Goal: Task Accomplishment & Management: Use online tool/utility

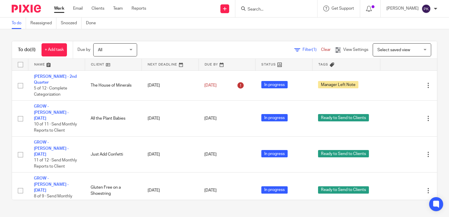
click at [63, 10] on link "Work" at bounding box center [59, 9] width 10 height 6
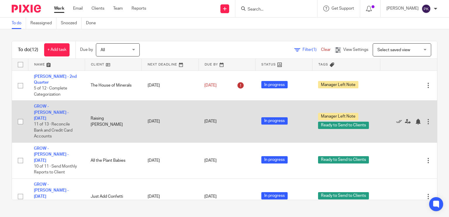
click at [61, 104] on td "GROW - Kristin - July 2025 11 of 13 · Reconcile Bank and Credit Card Accounts" at bounding box center [56, 122] width 57 height 42
click at [62, 107] on link "GROW - Kristin - July 2025" at bounding box center [51, 112] width 35 height 16
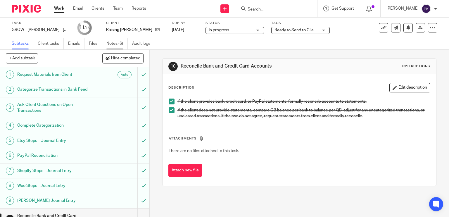
click at [111, 46] on link "Notes (6)" at bounding box center [117, 43] width 21 height 11
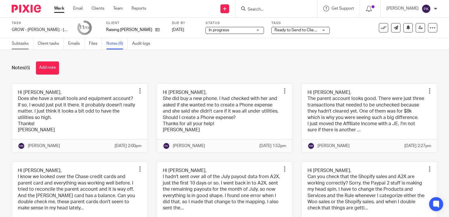
click at [21, 42] on link "Subtasks" at bounding box center [23, 43] width 22 height 11
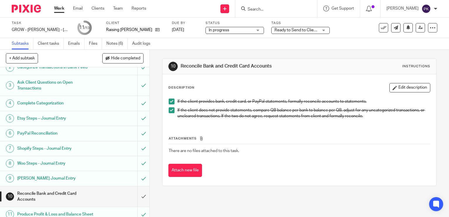
scroll to position [23, 0]
click at [134, 194] on input "submit" at bounding box center [75, 196] width 150 height 21
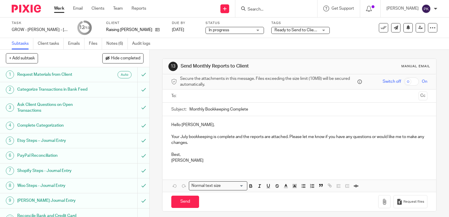
scroll to position [62, 0]
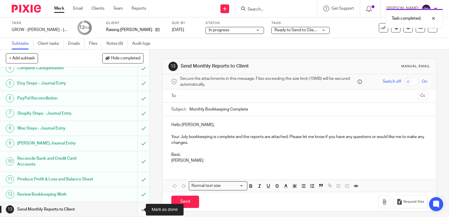
click at [139, 211] on input "submit" at bounding box center [75, 209] width 150 height 15
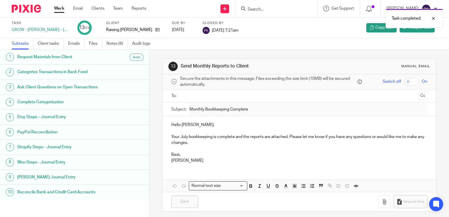
click at [61, 8] on link "Work" at bounding box center [59, 9] width 10 height 6
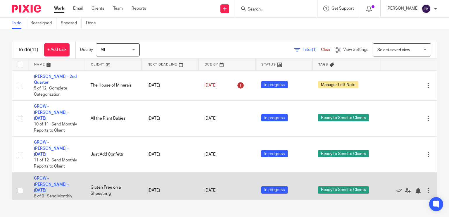
click at [69, 179] on link "GROW - Nicole - July 2025" at bounding box center [51, 184] width 35 height 16
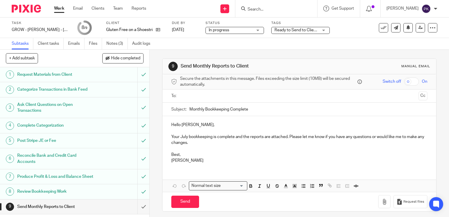
click at [157, 124] on div "9 Send Monthly Reports to Client Manual email Secure the attachments in this me…" at bounding box center [300, 133] width 300 height 167
click at [59, 9] on link "Work" at bounding box center [59, 9] width 10 height 6
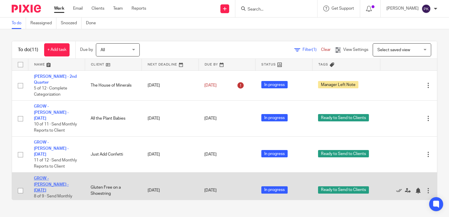
click at [69, 180] on link "GROW - [PERSON_NAME] - [DATE]" at bounding box center [51, 184] width 35 height 16
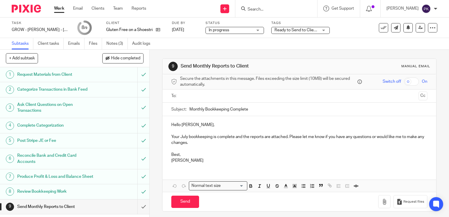
scroll to position [2, 0]
click at [135, 209] on input "submit" at bounding box center [75, 207] width 150 height 15
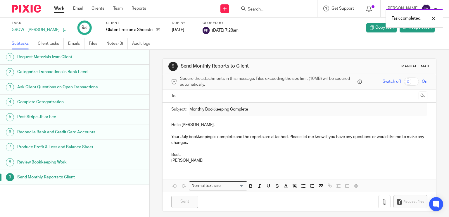
click at [54, 8] on div "Work Email Clients Team Reports Work Email Clients Team Reports Settings" at bounding box center [101, 8] width 107 height 17
click at [56, 8] on link "Work" at bounding box center [59, 9] width 10 height 6
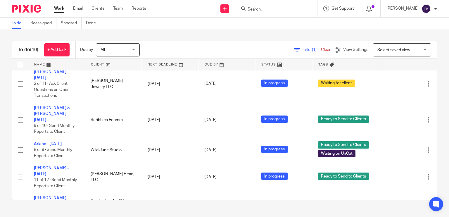
scroll to position [174, 0]
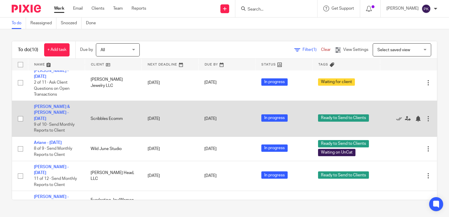
drag, startPoint x: 76, startPoint y: 137, endPoint x: 97, endPoint y: 92, distance: 48.8
click at [84, 137] on tr "Ariane - July 2025 8 of 9 · Send Monthly Reports to Client Wild June Studio Aug…" at bounding box center [224, 149] width 425 height 24
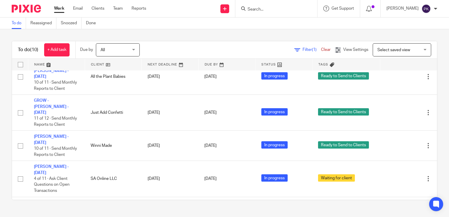
scroll to position [0, 0]
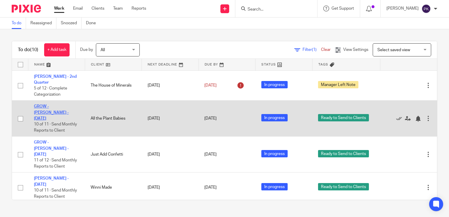
click at [65, 106] on link "GROW - [PERSON_NAME] - [DATE]" at bounding box center [51, 112] width 35 height 16
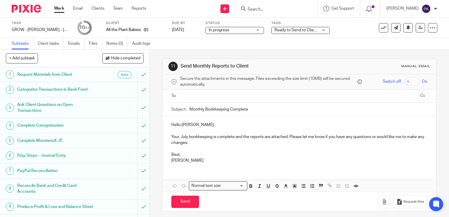
scroll to position [32, 0]
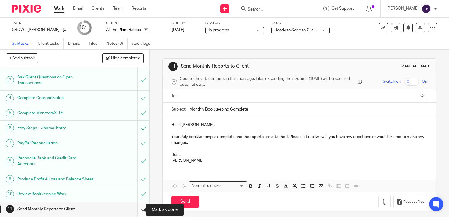
click at [136, 214] on input "submit" at bounding box center [75, 209] width 150 height 15
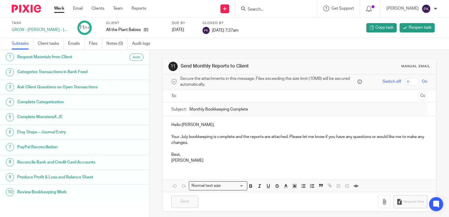
click at [59, 9] on link "Work" at bounding box center [59, 9] width 10 height 6
